Goal: Find specific page/section: Find specific page/section

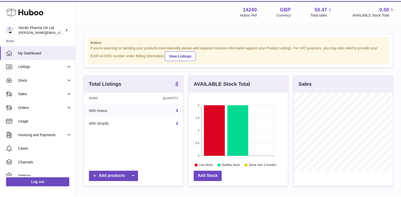
scroll to position [79, 100]
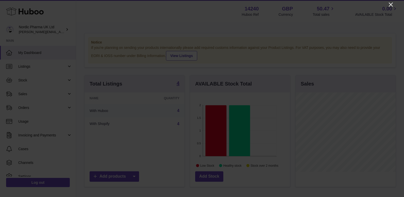
click at [392, 4] on icon "Close" at bounding box center [391, 5] width 4 height 4
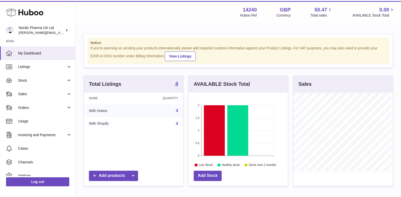
scroll to position [253932, 253912]
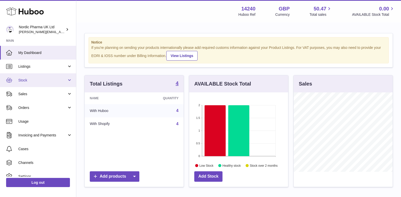
click at [30, 80] on span "Stock" at bounding box center [42, 80] width 49 height 5
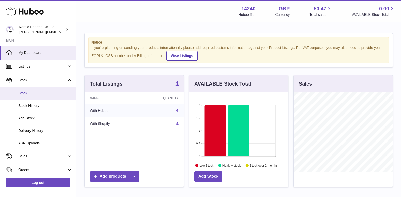
click at [24, 93] on span "Stock" at bounding box center [45, 93] width 54 height 5
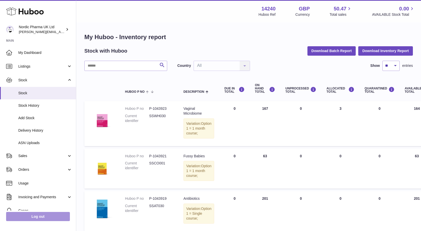
click at [44, 196] on link "Log out" at bounding box center [38, 216] width 64 height 9
